Goal: Task Accomplishment & Management: Manage account settings

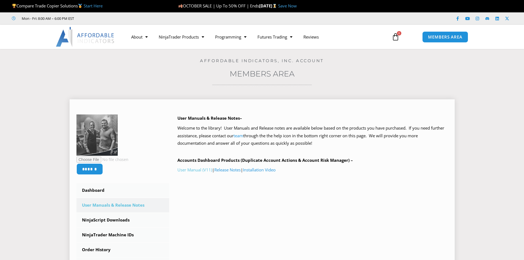
click at [196, 172] on link "User Manual (V11)" at bounding box center [194, 170] width 35 height 6
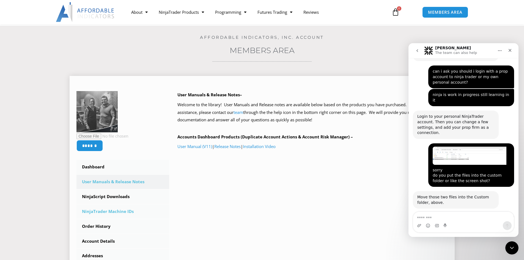
scroll to position [28, 0]
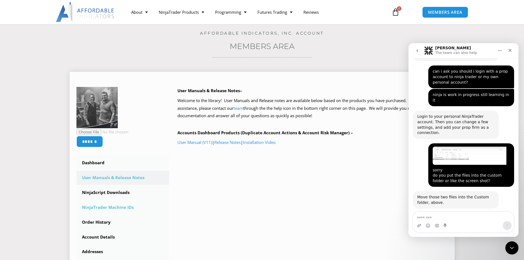
click at [117, 206] on link "NinjaTrader Machine IDs" at bounding box center [122, 207] width 93 height 14
click at [117, 208] on link "NinjaTrader Machine IDs" at bounding box center [122, 207] width 93 height 14
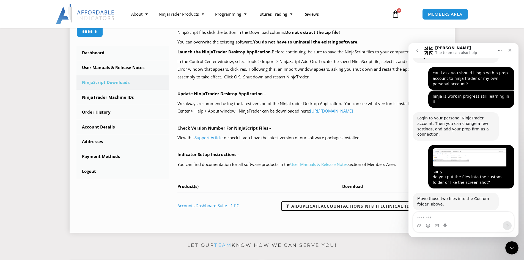
scroll to position [453, 0]
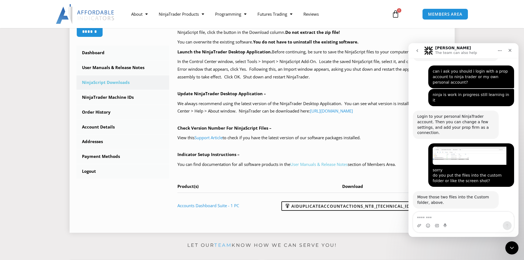
click at [325, 165] on link "User Manuals & Release Notes" at bounding box center [318, 164] width 57 height 6
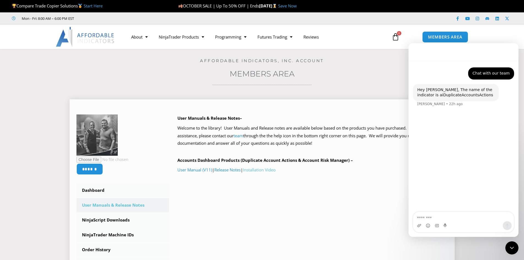
click at [276, 169] on link "Installation Video" at bounding box center [259, 170] width 33 height 6
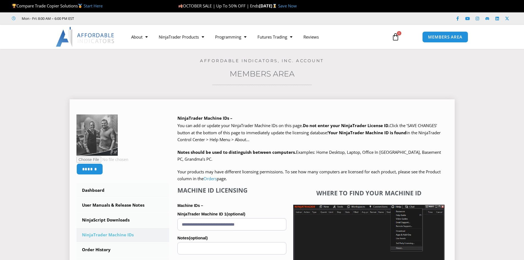
drag, startPoint x: 0, startPoint y: 0, endPoint x: 202, endPoint y: 226, distance: 303.2
click at [202, 226] on input "**********" at bounding box center [231, 224] width 109 height 12
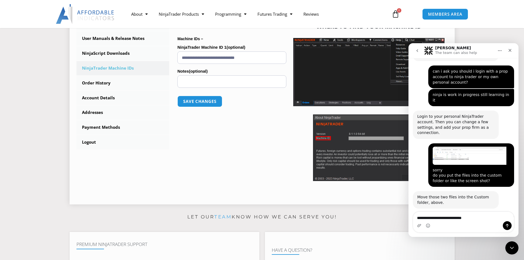
scroll to position [193, 0]
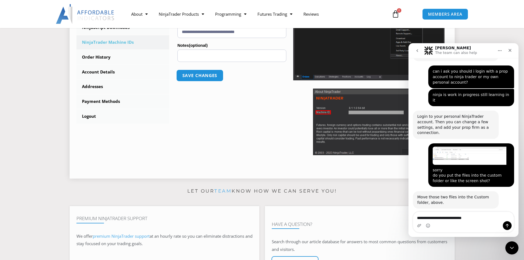
type textarea "**********"
click at [204, 77] on button "Save changes" at bounding box center [199, 76] width 47 height 12
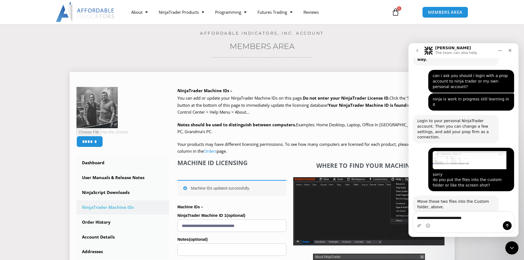
scroll to position [453, 0]
